Goal: Find contact information: Find contact information

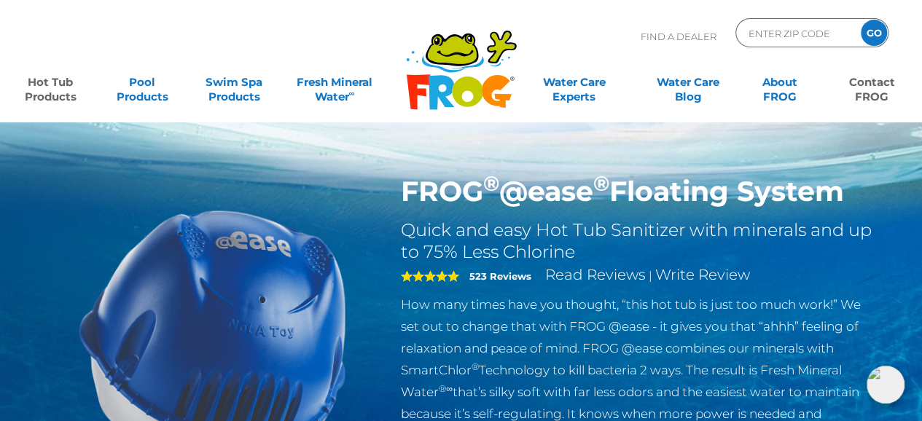
click at [863, 87] on link "Contact FROG" at bounding box center [871, 82] width 71 height 29
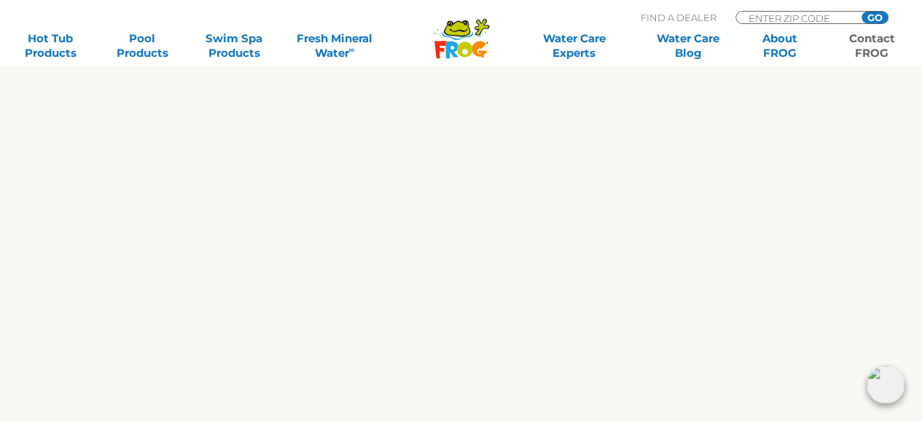
scroll to position [802, 0]
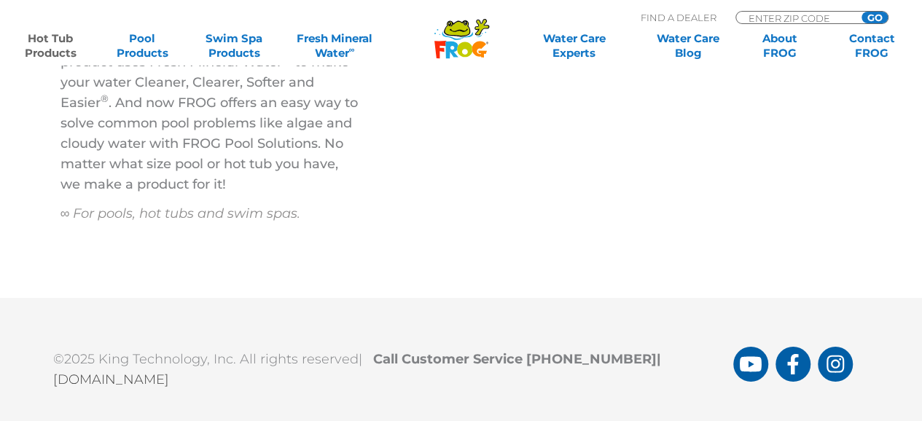
scroll to position [5050, 0]
